Goal: Information Seeking & Learning: Learn about a topic

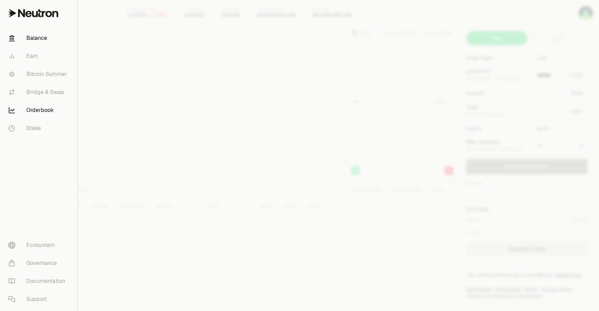
click at [41, 38] on link "Balance" at bounding box center [39, 38] width 72 height 18
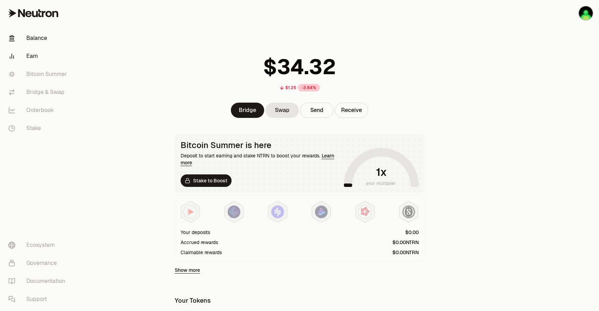
click at [34, 54] on link "Earn" at bounding box center [39, 56] width 72 height 18
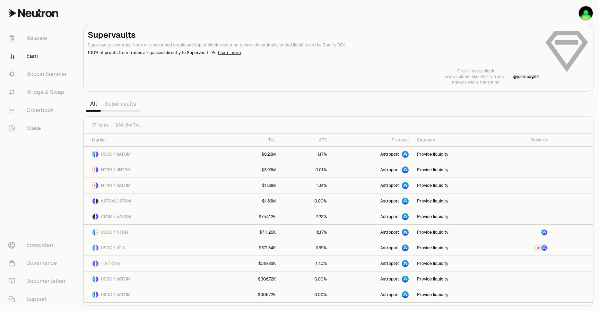
click at [119, 105] on link "Supervaults" at bounding box center [120, 104] width 39 height 14
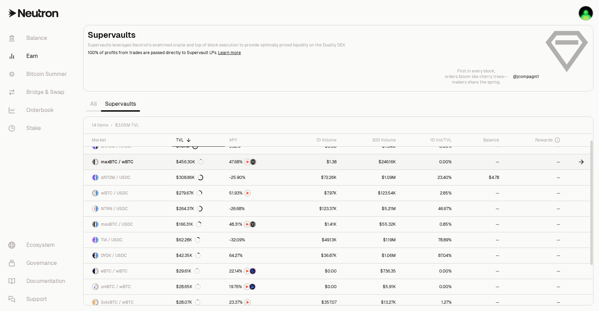
scroll to position [10, 0]
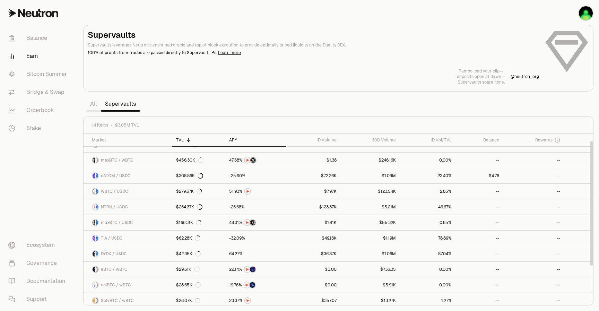
click at [235, 141] on div "APY" at bounding box center [255, 140] width 53 height 6
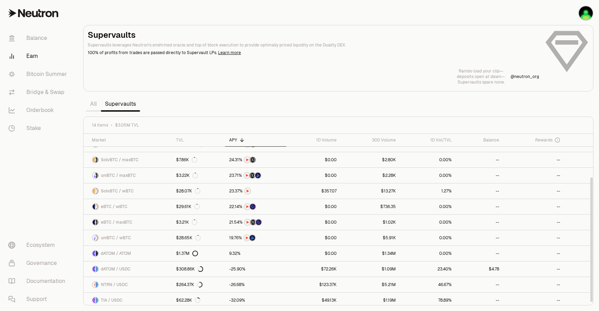
scroll to position [60, 0]
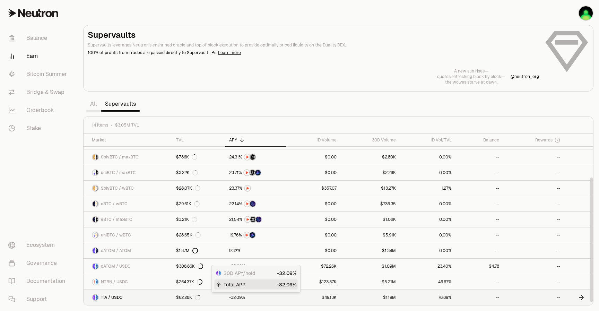
click at [240, 297] on span "9" at bounding box center [240, 297] width 2 height 5
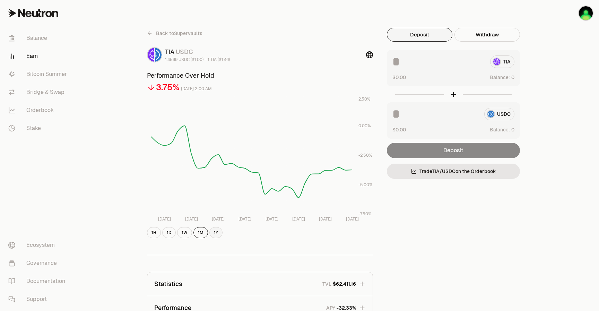
click at [215, 230] on button "1Y" at bounding box center [215, 232] width 13 height 11
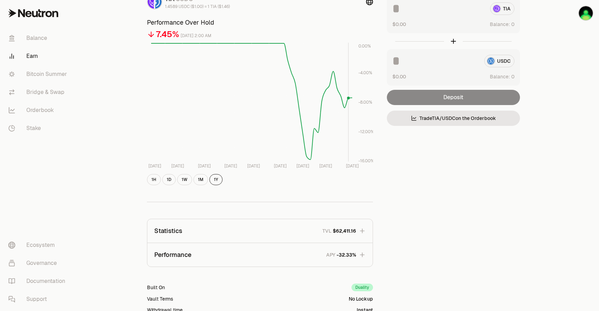
scroll to position [62, 0]
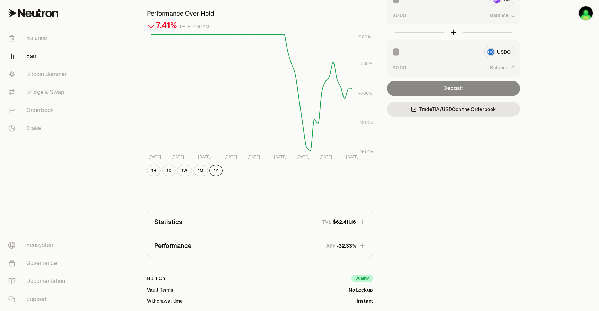
click at [361, 246] on icon "button" at bounding box center [362, 245] width 7 height 7
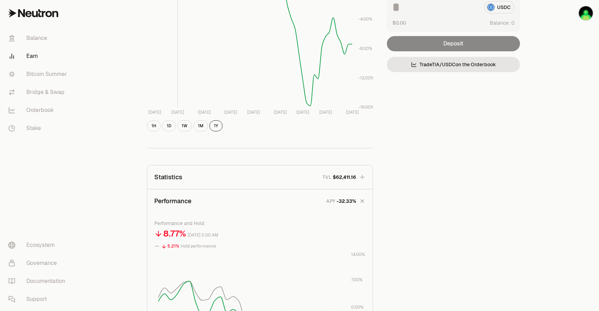
scroll to position [0, 0]
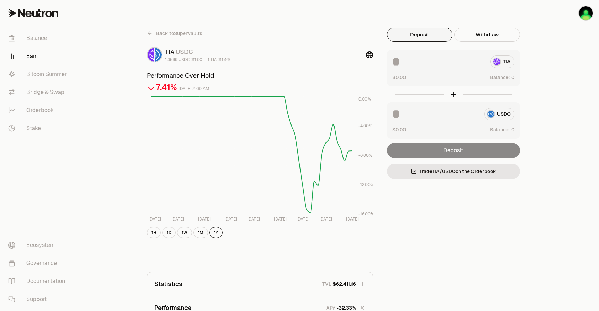
click at [152, 31] on icon at bounding box center [150, 33] width 6 height 6
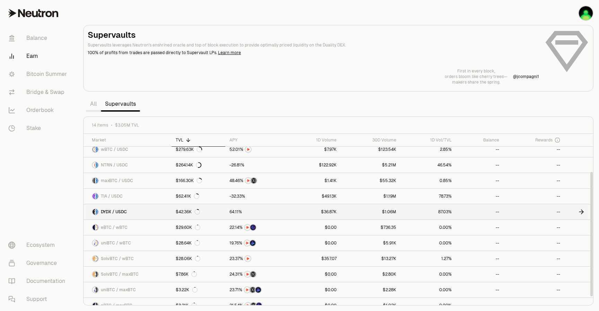
scroll to position [51, 0]
click at [123, 211] on span "DYDX / USDC" at bounding box center [114, 212] width 26 height 6
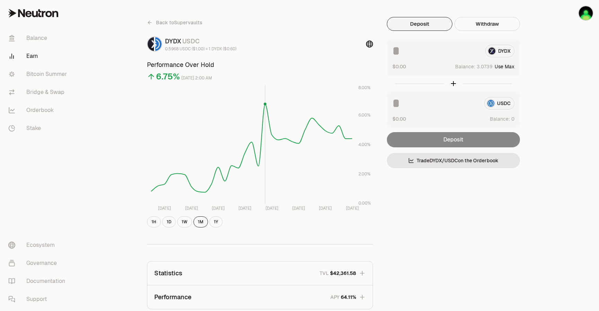
scroll to position [20, 0]
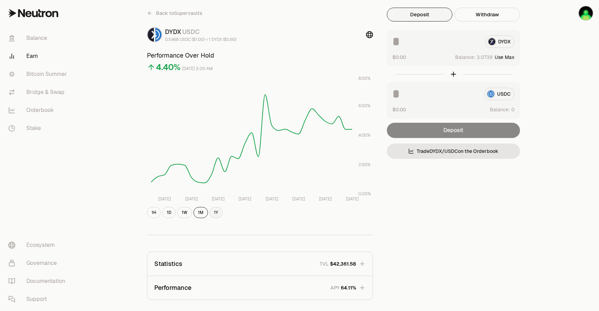
click at [218, 212] on button "1Y" at bounding box center [215, 212] width 13 height 11
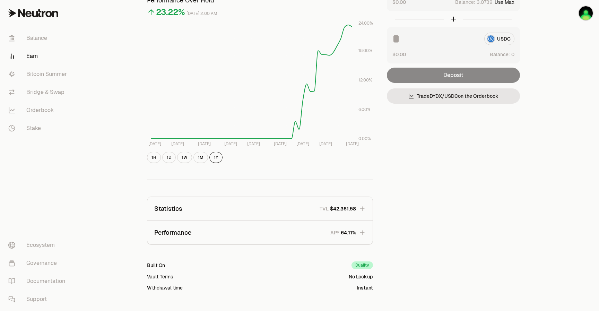
scroll to position [78, 0]
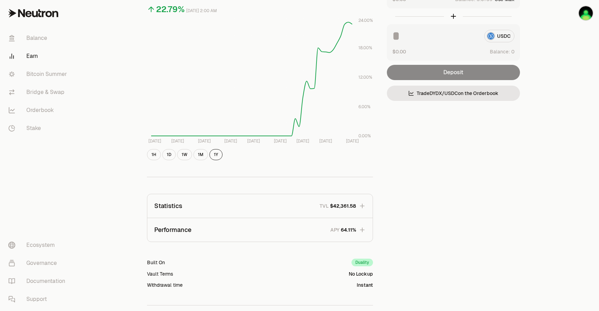
click at [356, 205] on button "Statistics TVL $42,361.58" at bounding box center [259, 206] width 225 height 24
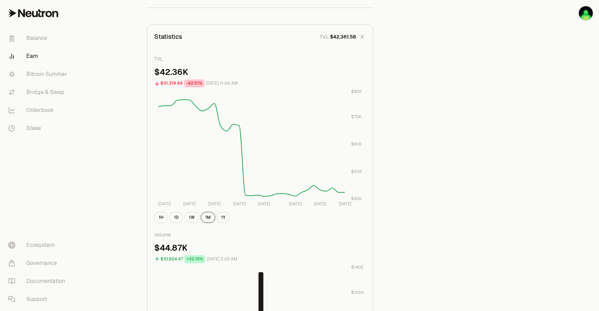
scroll to position [243, 0]
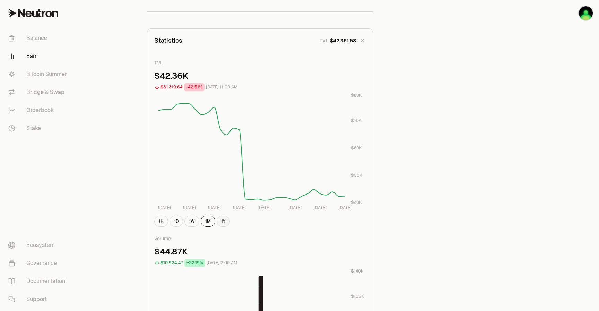
click at [218, 220] on button "1Y" at bounding box center [223, 220] width 13 height 11
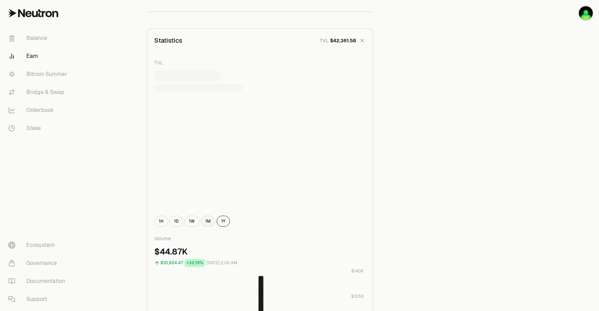
click at [208, 218] on button "1M" at bounding box center [208, 220] width 15 height 11
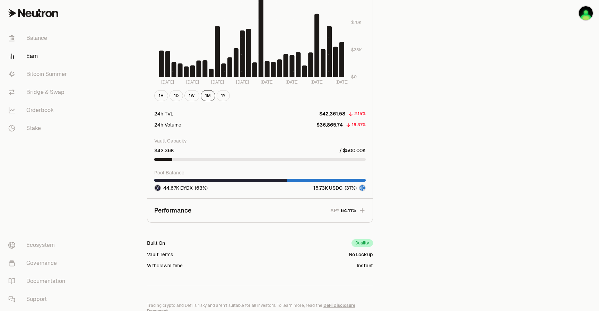
scroll to position [586, 0]
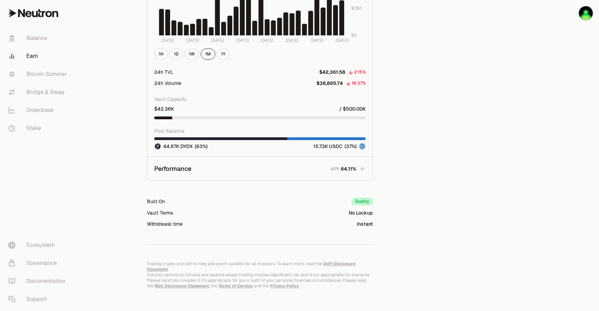
click at [334, 164] on button "Performance APY" at bounding box center [259, 169] width 225 height 24
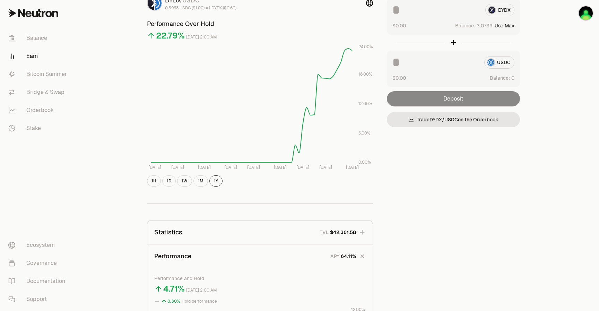
scroll to position [0, 0]
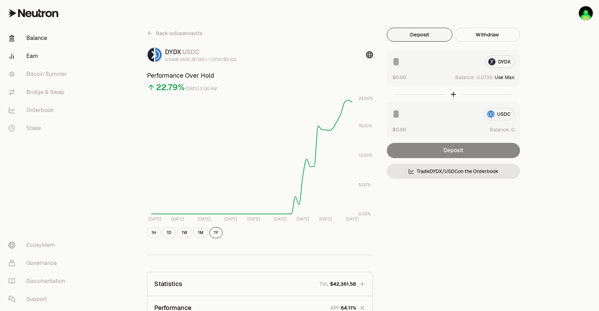
click at [37, 40] on link "Balance" at bounding box center [39, 38] width 72 height 18
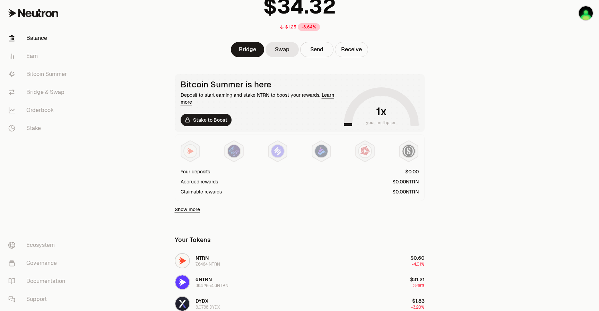
scroll to position [102, 0]
